Goal: Transaction & Acquisition: Purchase product/service

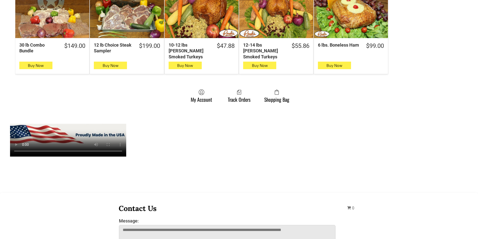
scroll to position [401, 0]
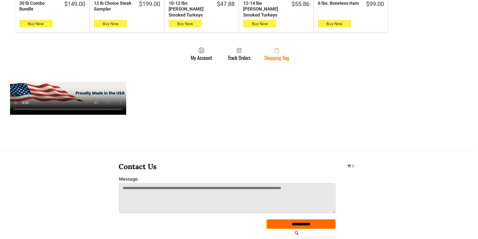
click at [283, 51] on link "Shopping Bag" at bounding box center [277, 53] width 30 height 13
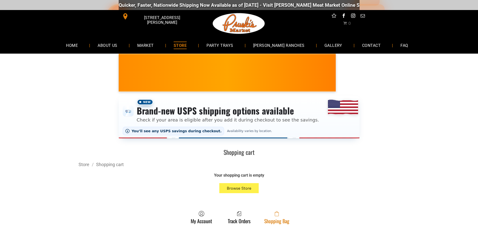
click at [283, 216] on span at bounding box center [276, 214] width 25 height 6
click at [269, 220] on link "Shopping Bag" at bounding box center [277, 217] width 30 height 13
click at [283, 222] on link "Shopping Bag" at bounding box center [277, 217] width 30 height 13
